Goal: Navigation & Orientation: Find specific page/section

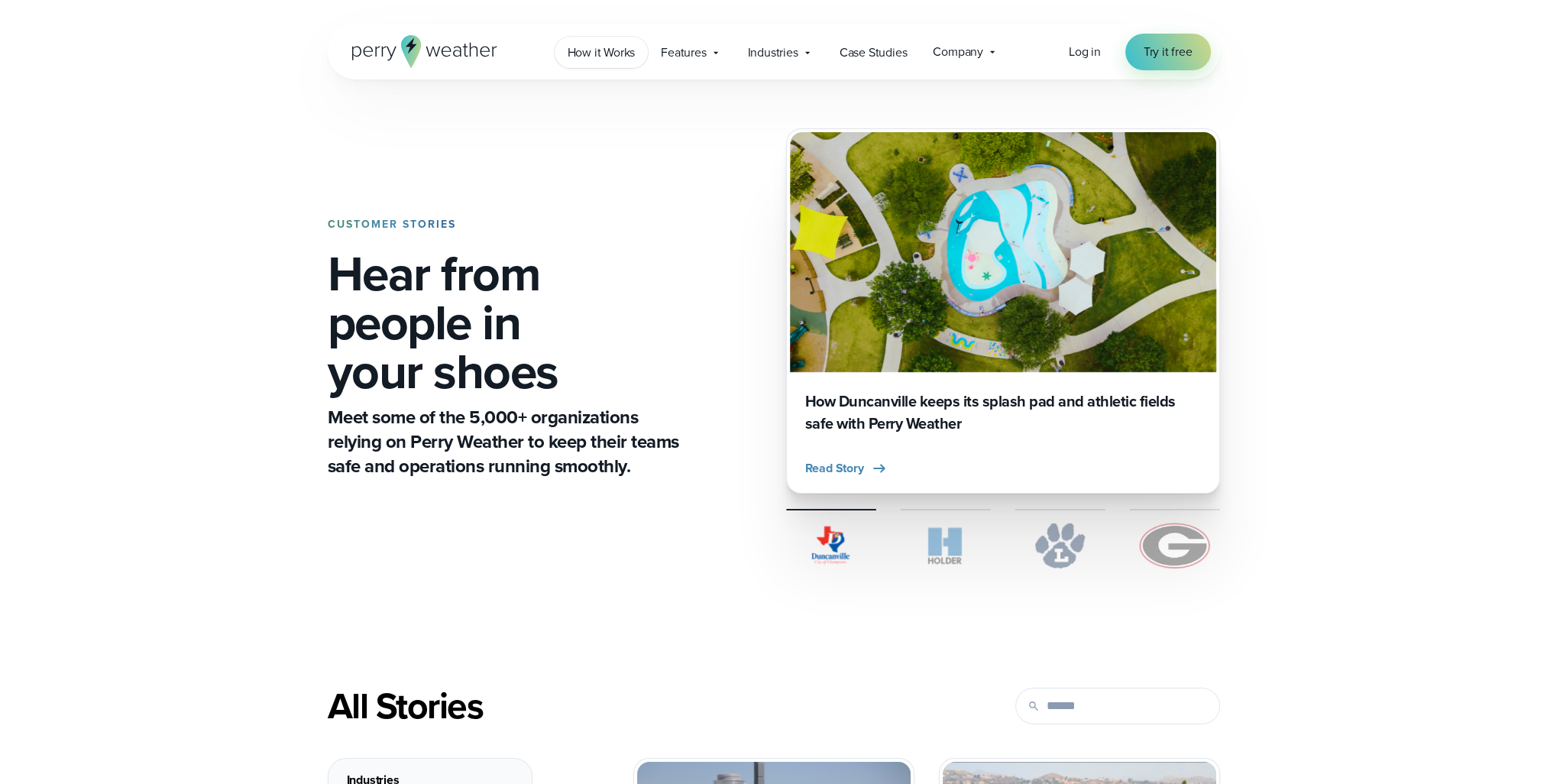
click at [593, 56] on span "How it Works" at bounding box center [601, 52] width 68 height 18
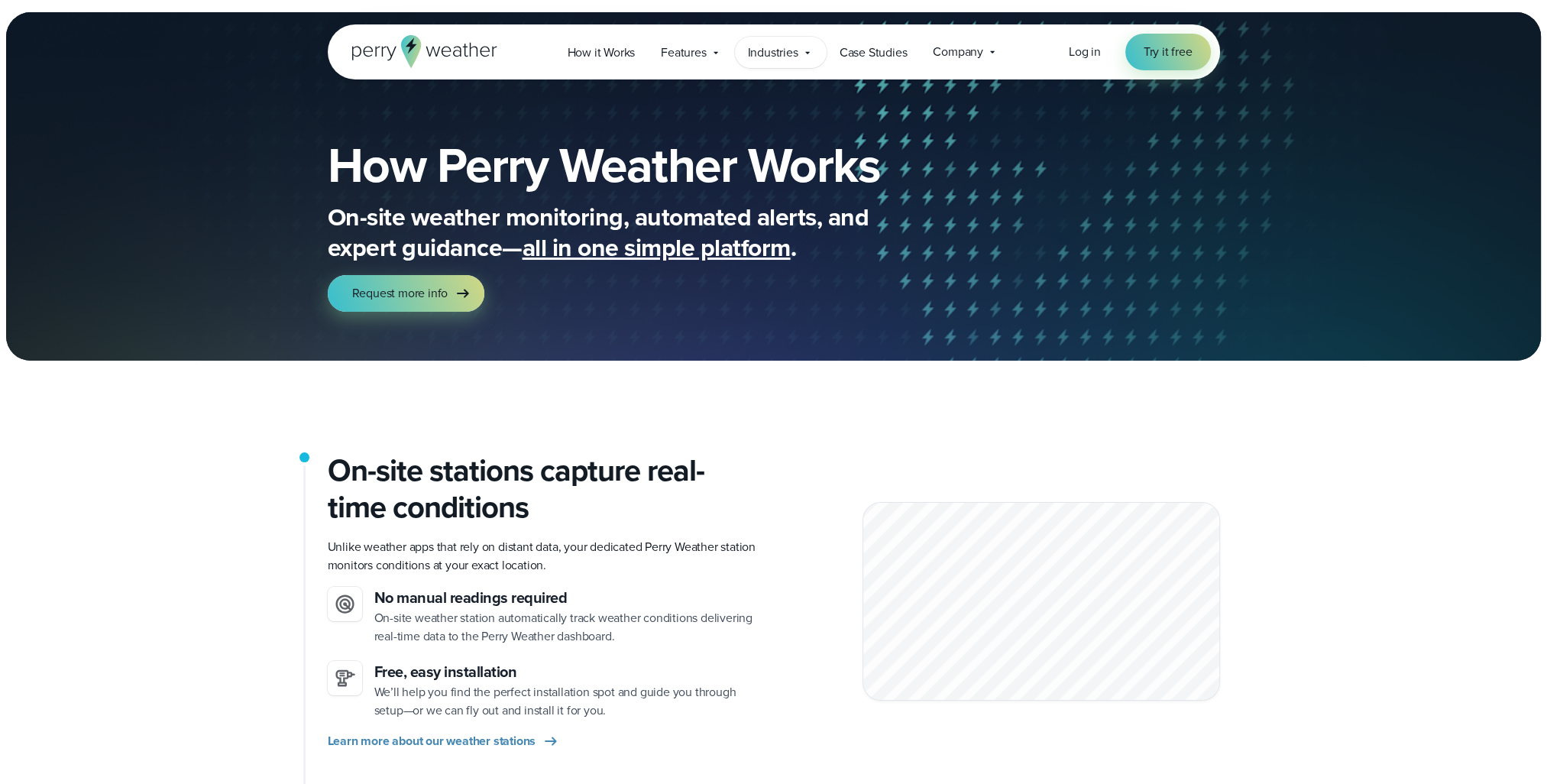
click at [804, 51] on icon at bounding box center [807, 52] width 12 height 12
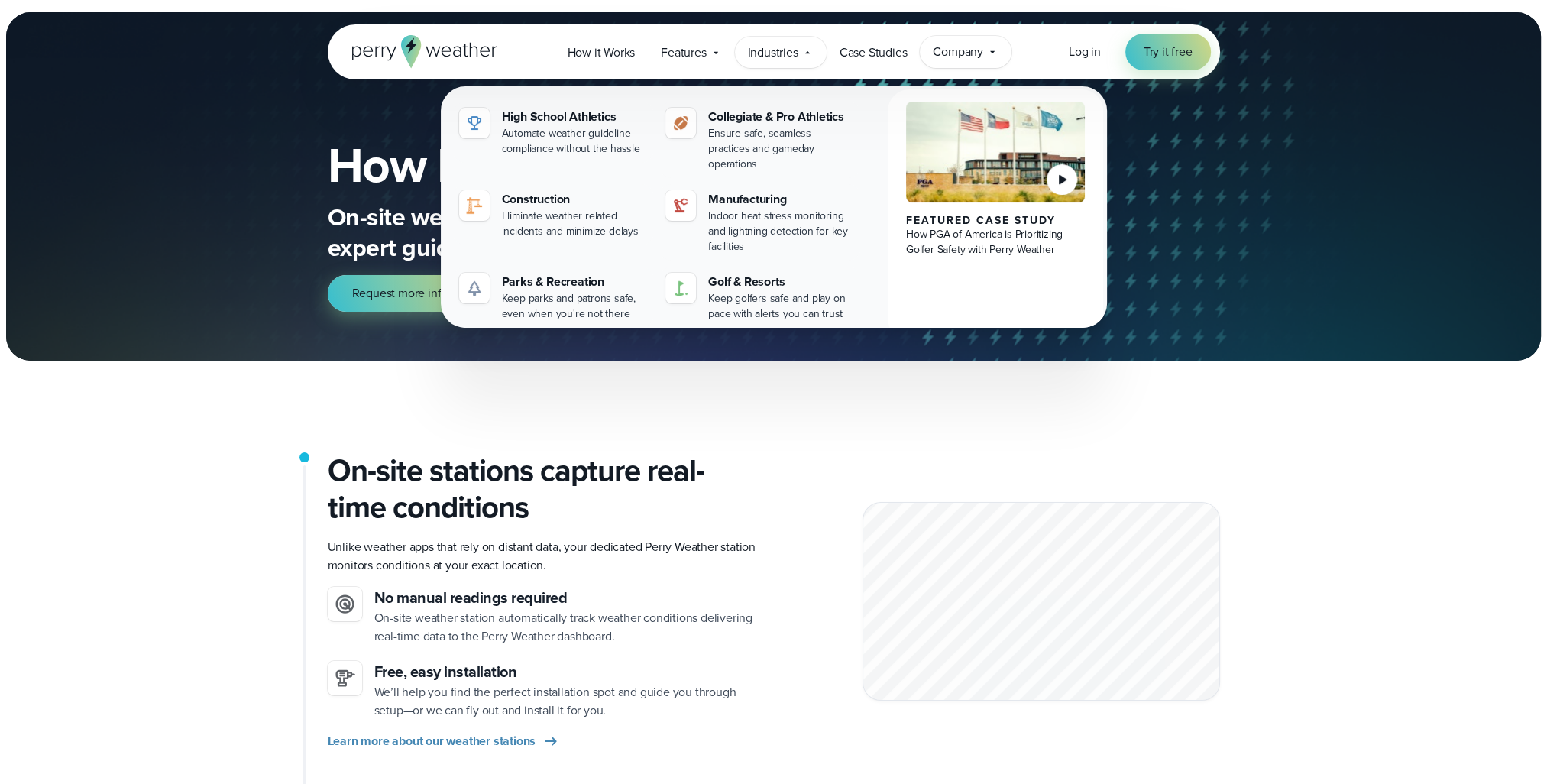
click at [999, 57] on div "Company Contact Us Reach out to us for sales or support questions" at bounding box center [965, 51] width 92 height 32
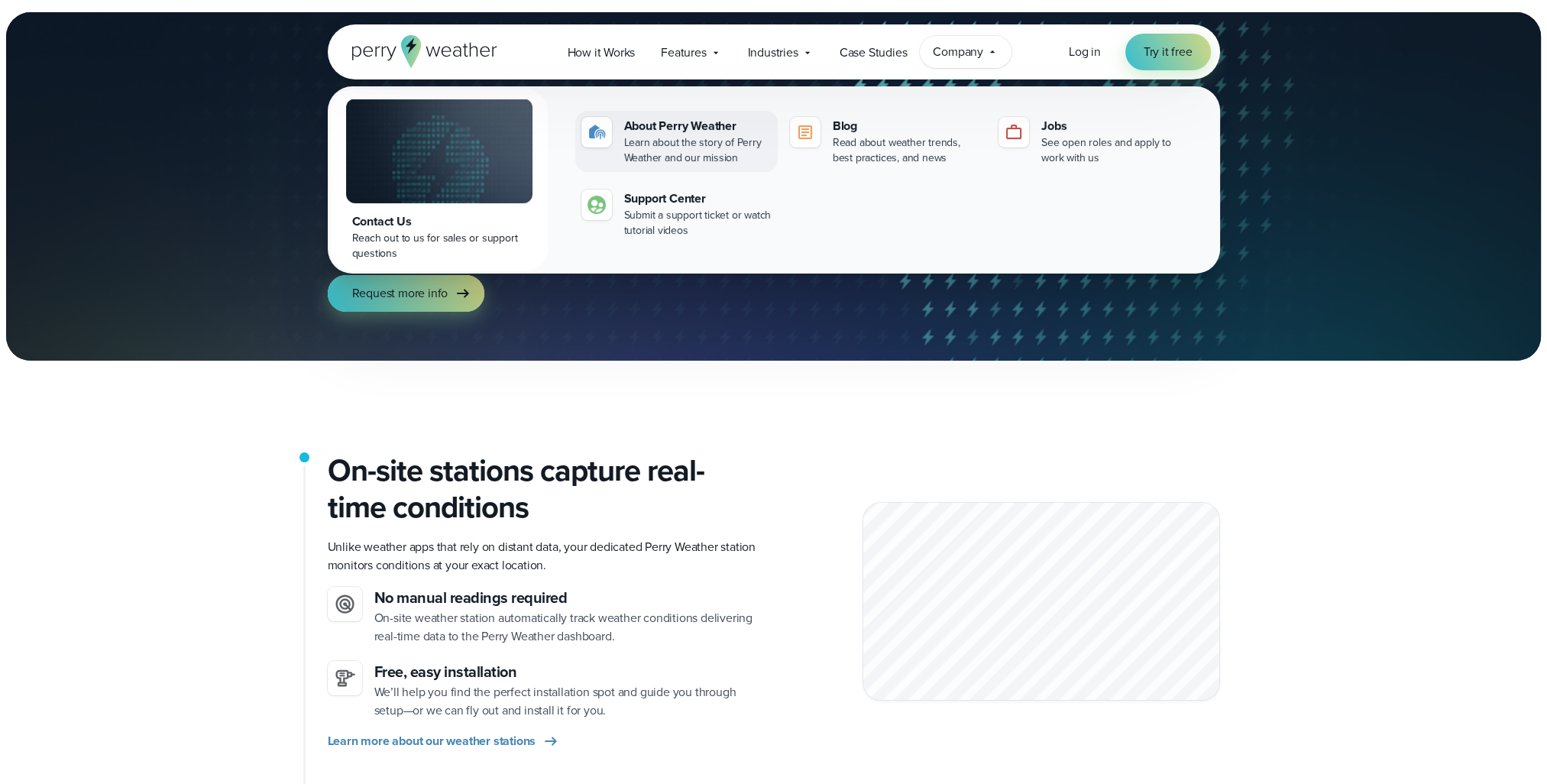
click at [700, 123] on div "About Perry Weather" at bounding box center [698, 126] width 147 height 18
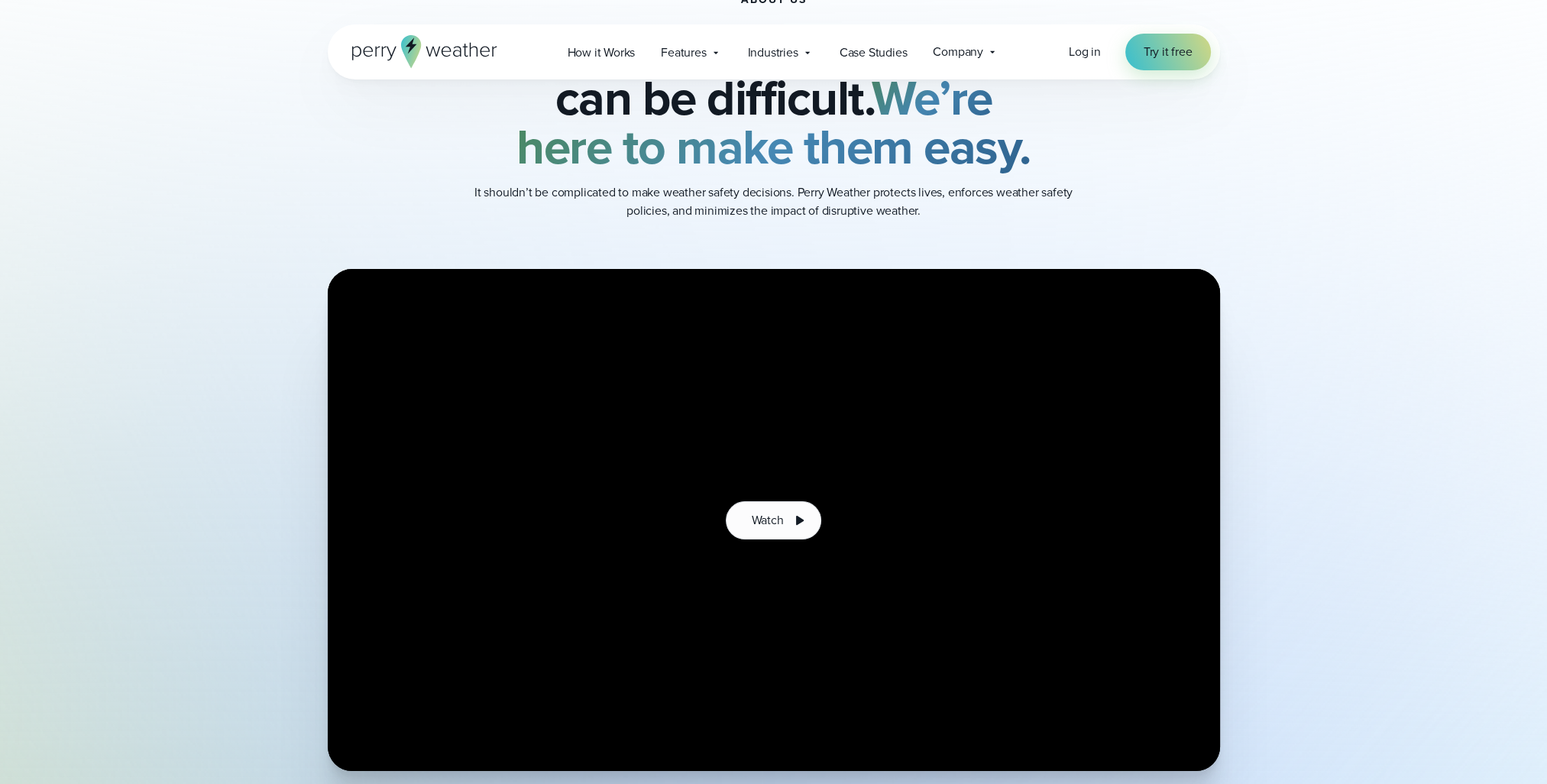
scroll to position [76, 0]
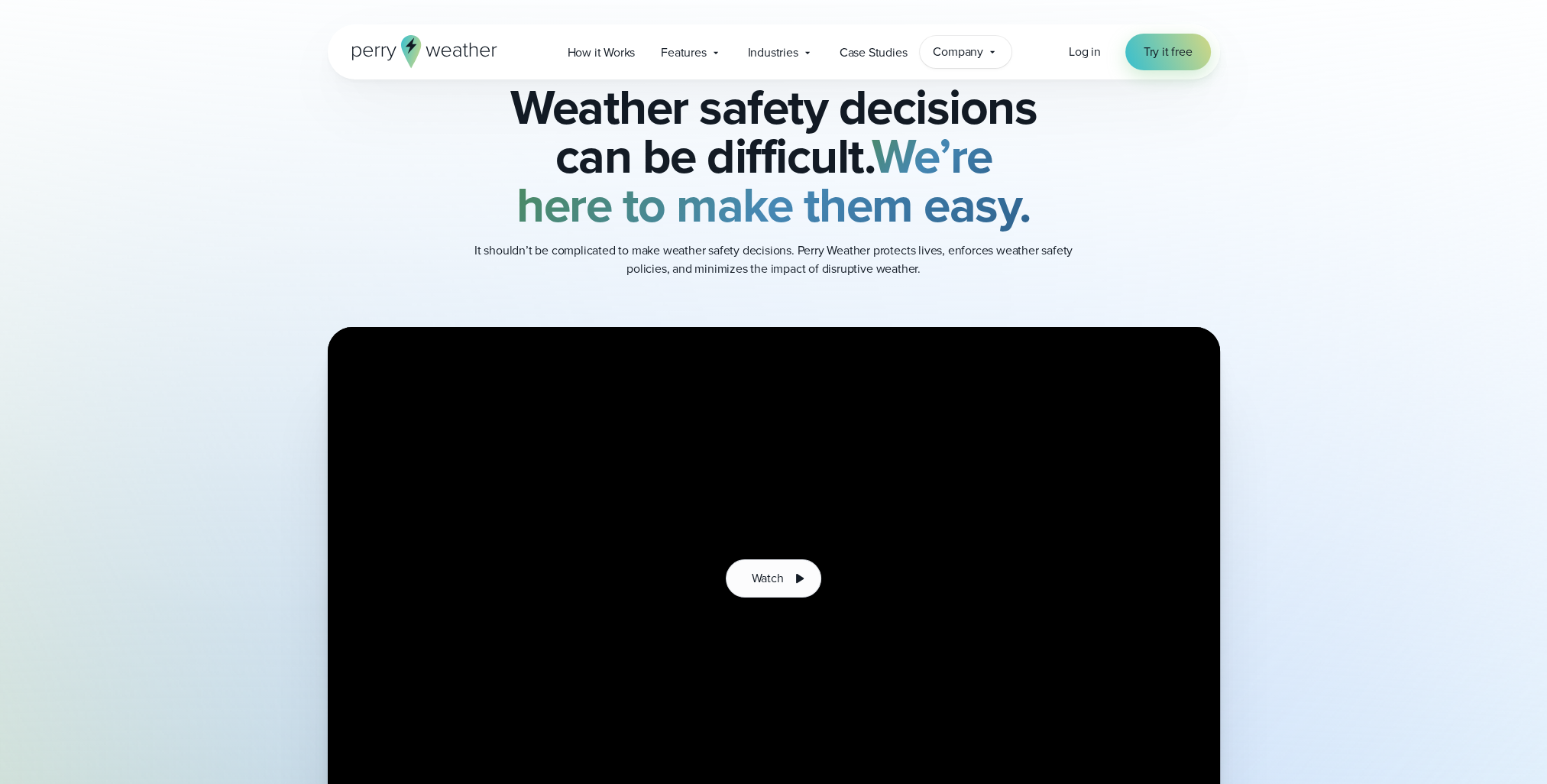
click at [986, 53] on icon at bounding box center [992, 51] width 12 height 12
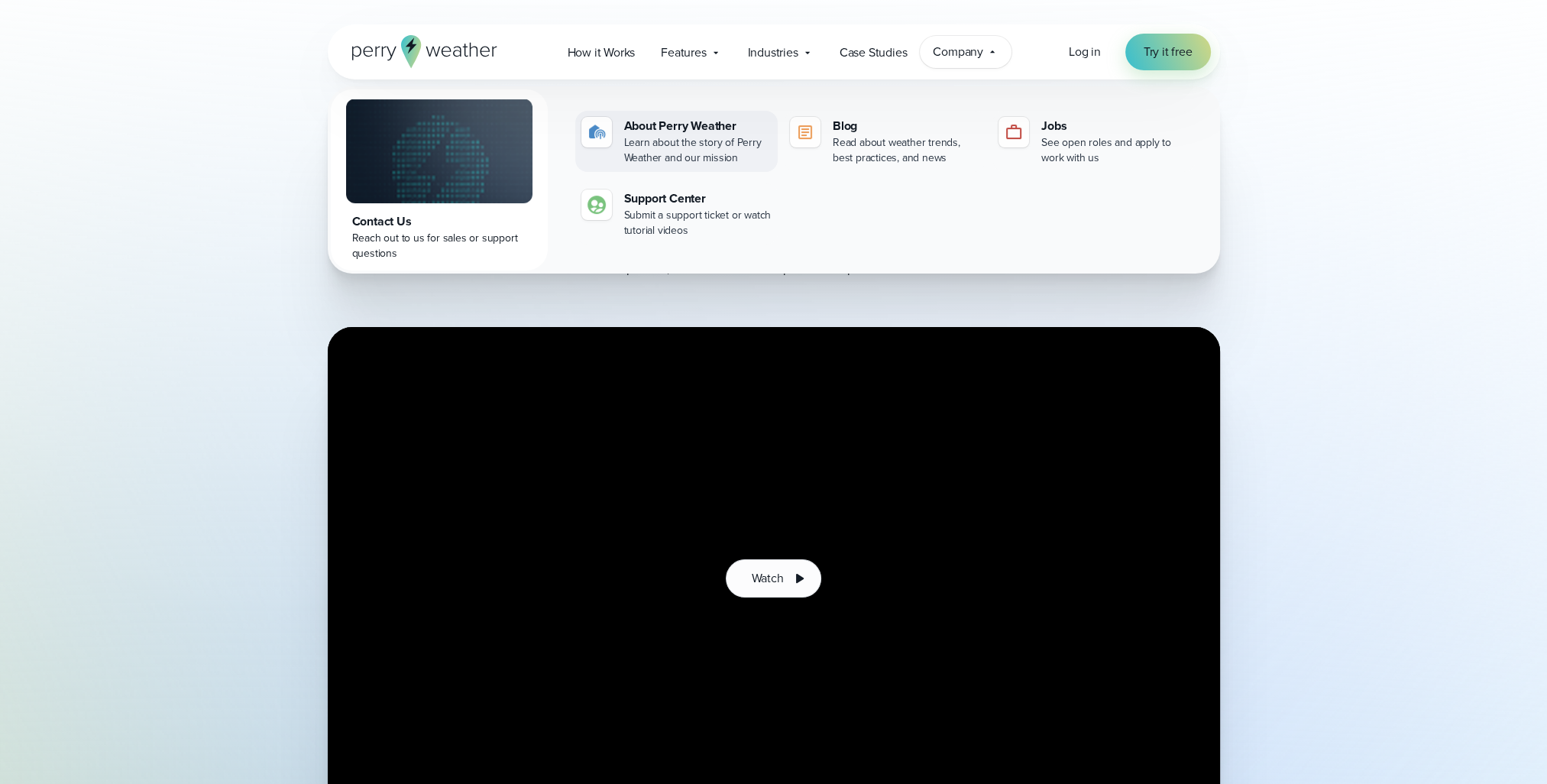
click at [680, 120] on div "About Perry Weather" at bounding box center [698, 126] width 147 height 18
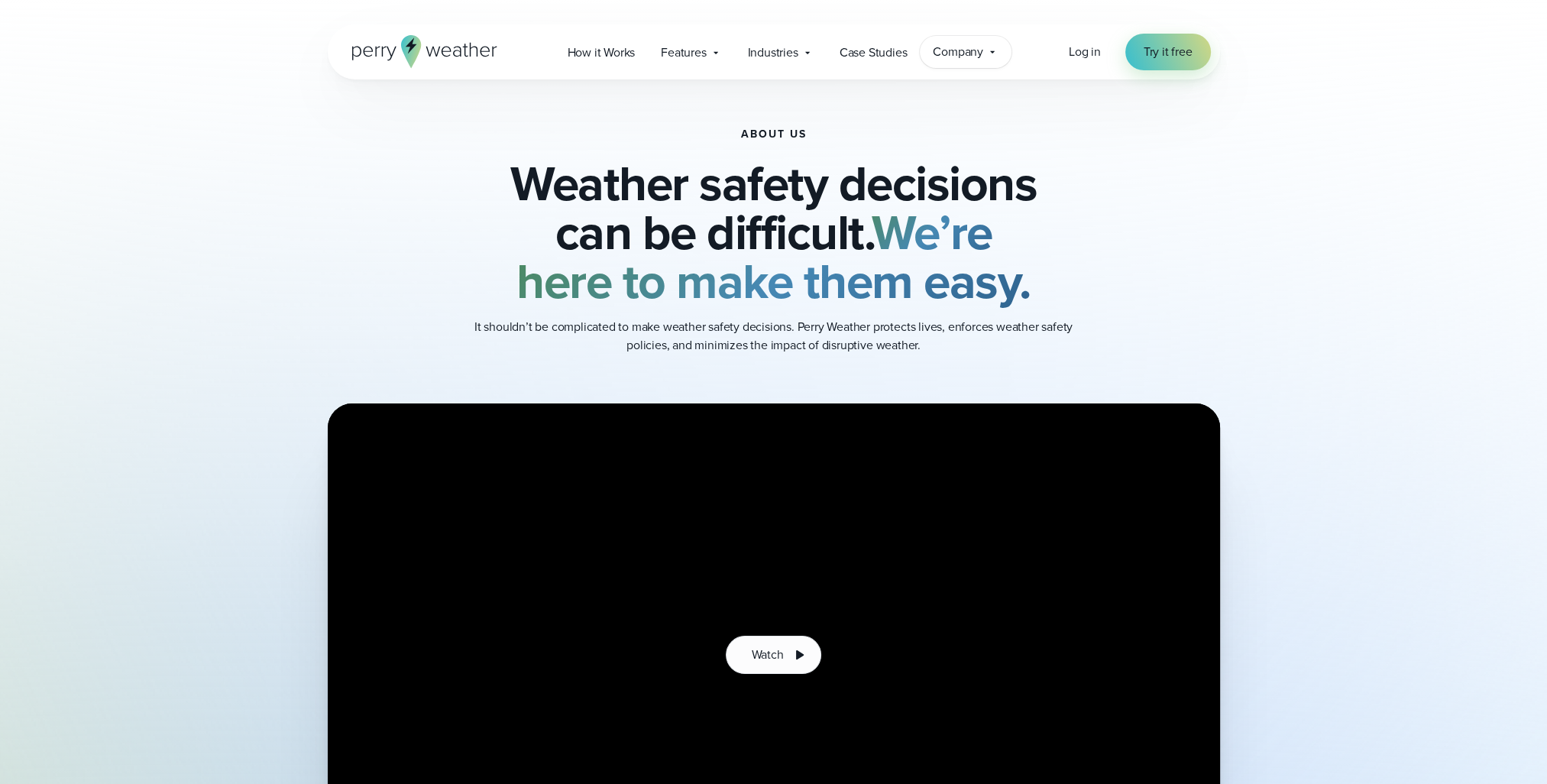
click at [963, 48] on span "Company" at bounding box center [958, 52] width 51 height 18
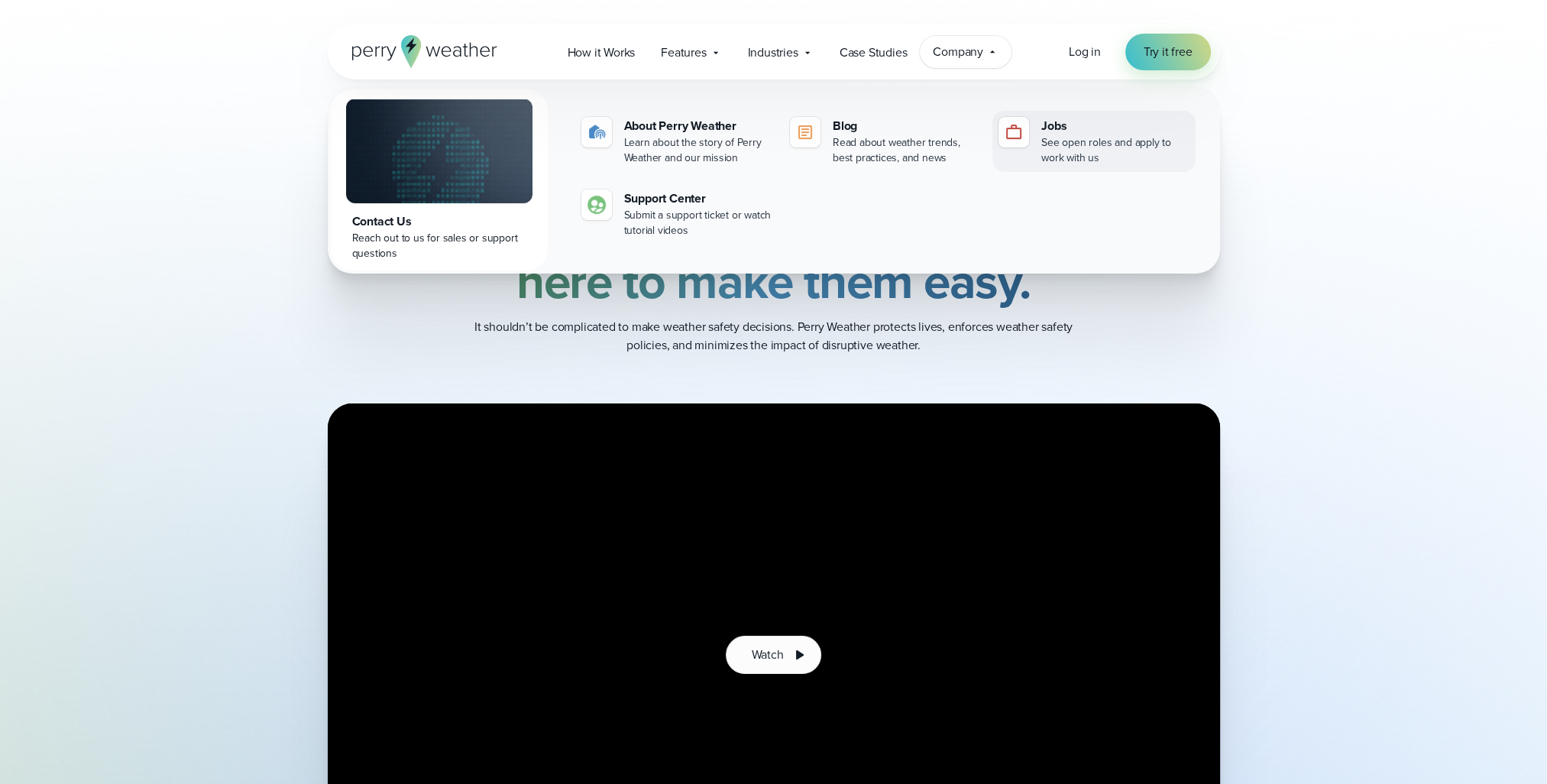
click at [1059, 115] on link "Jobs See open roles and apply to work with us" at bounding box center [1093, 141] width 202 height 61
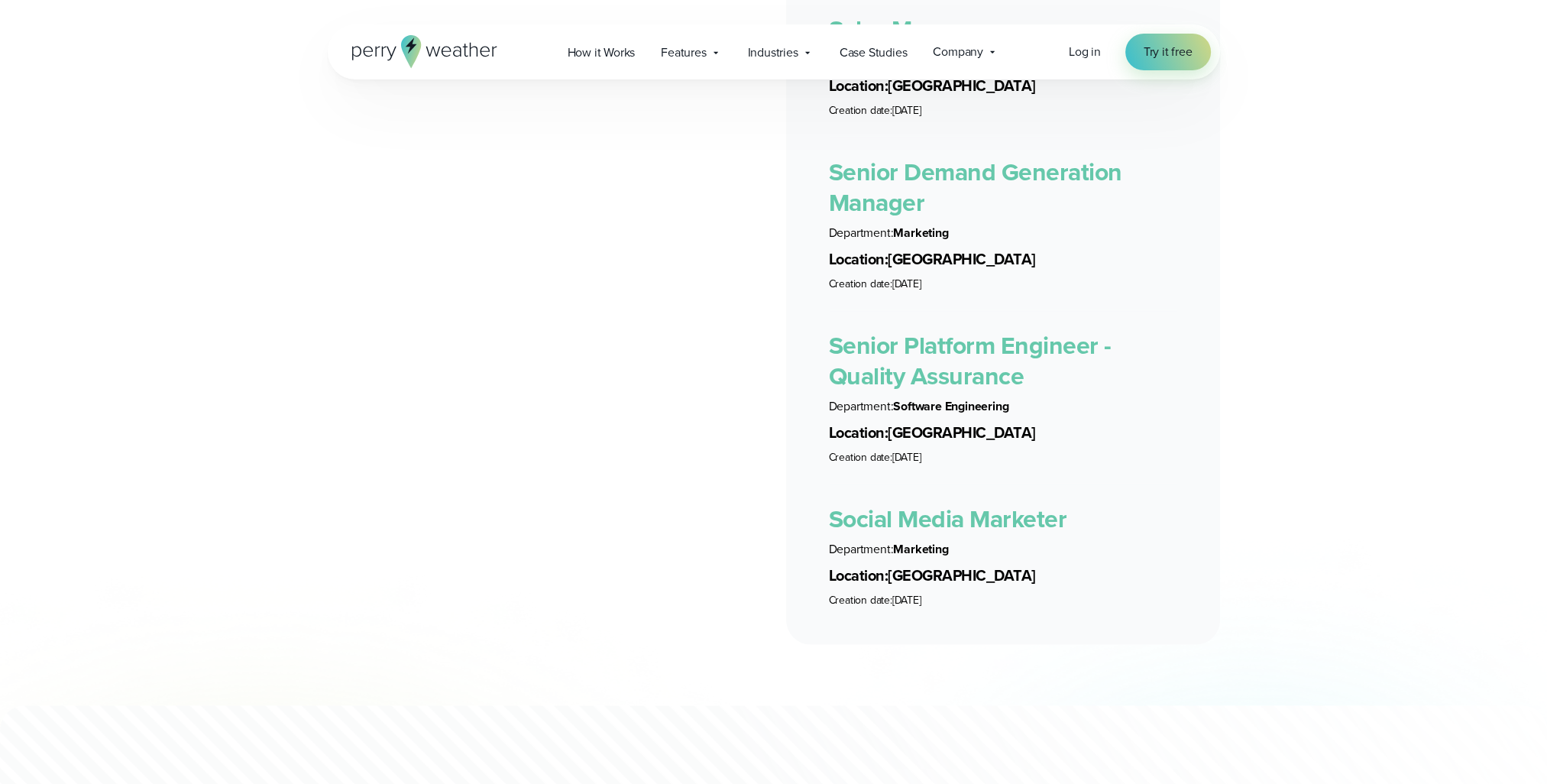
scroll to position [4048, 0]
